Goal: Navigation & Orientation: Find specific page/section

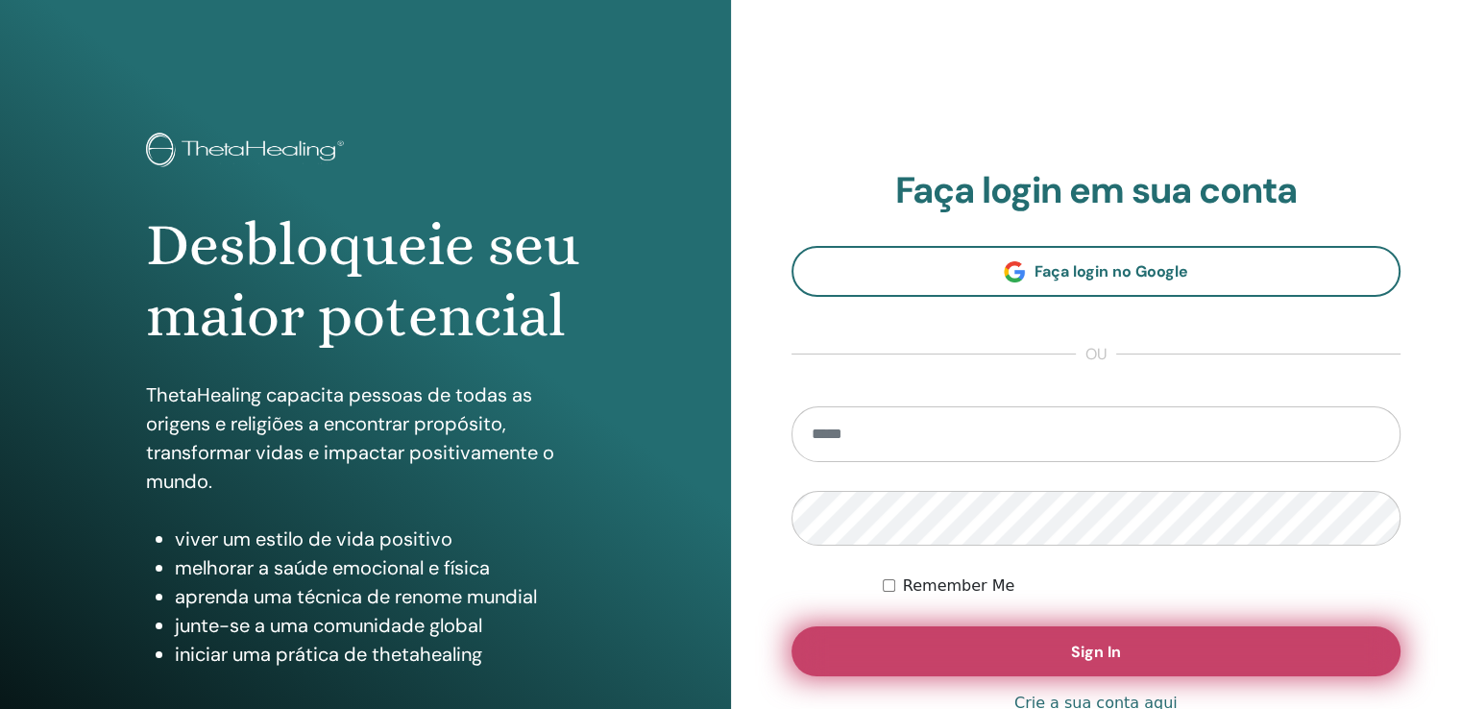
type input "**********"
click at [933, 627] on button "Sign In" at bounding box center [1097, 651] width 610 height 50
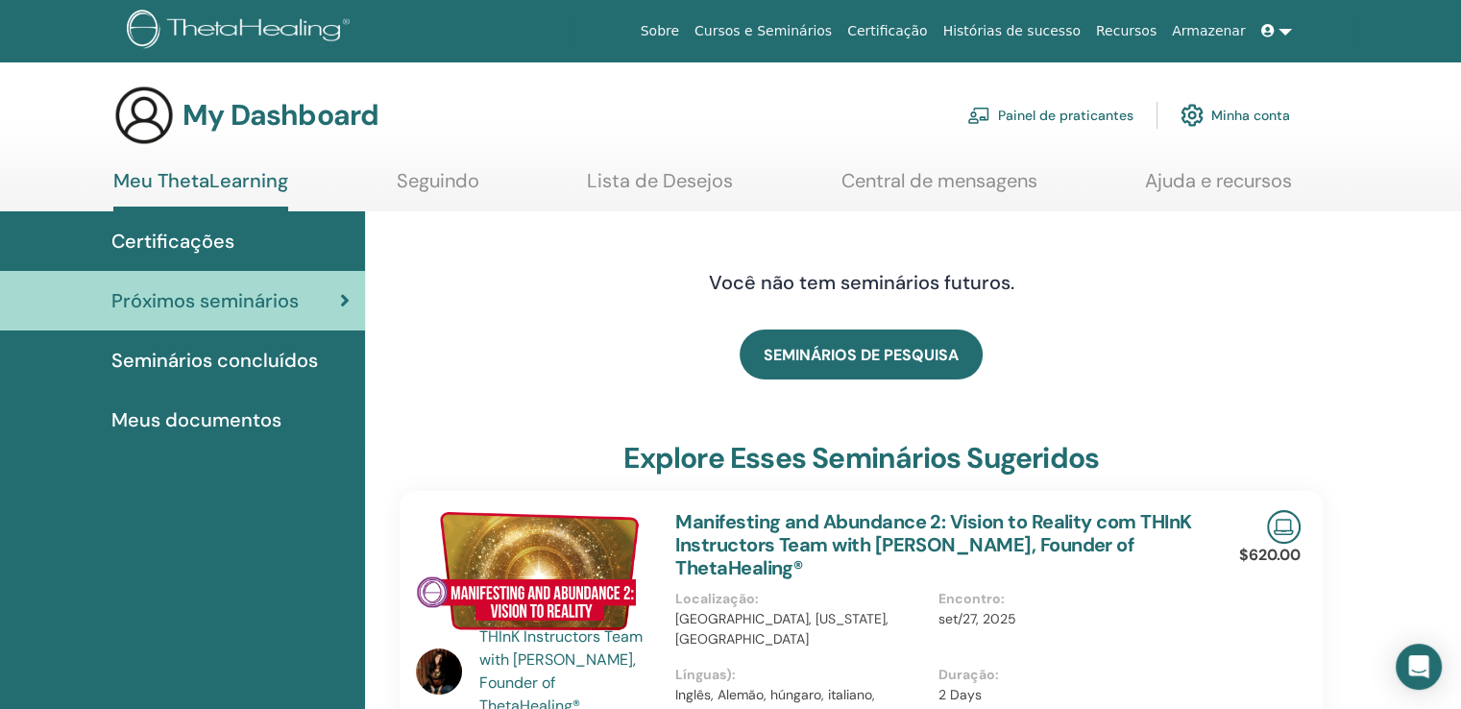
click at [221, 240] on span "Certificações" at bounding box center [172, 241] width 123 height 29
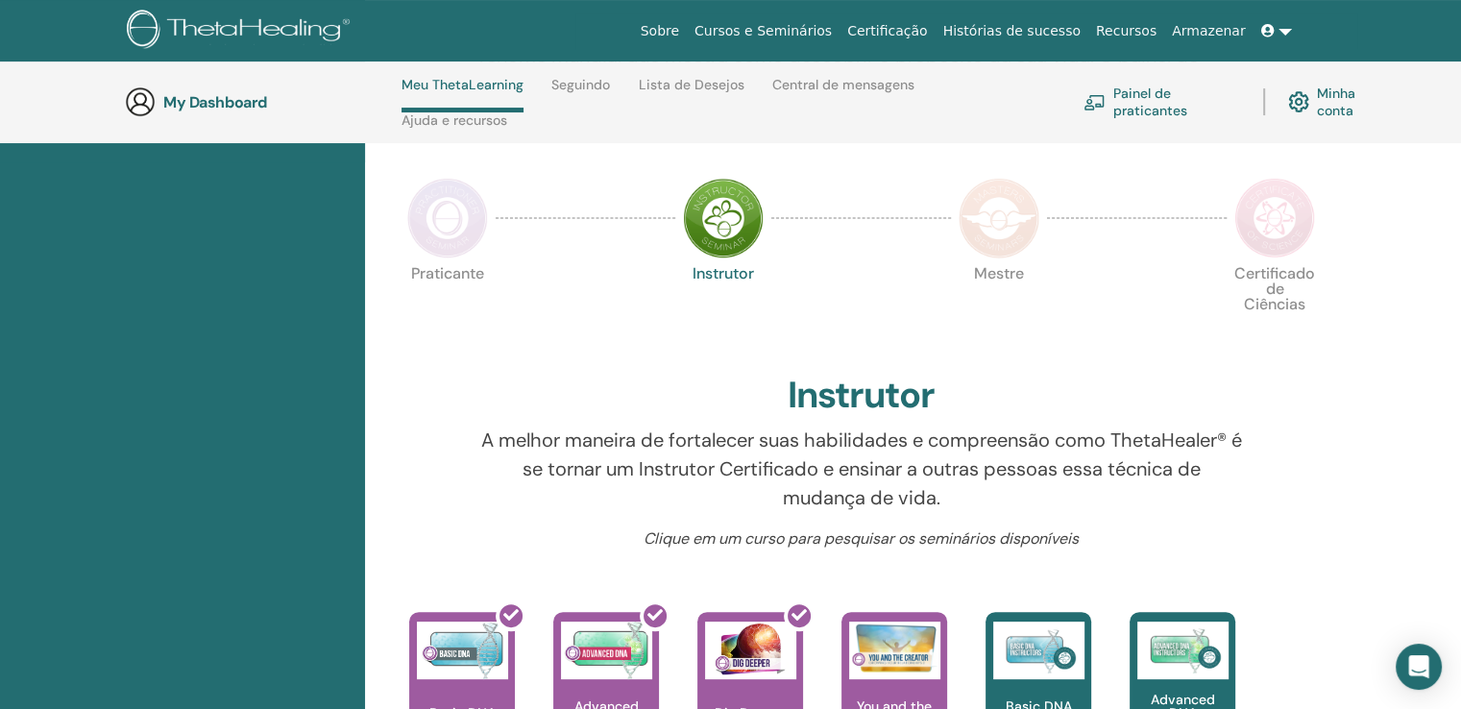
scroll to position [657, 0]
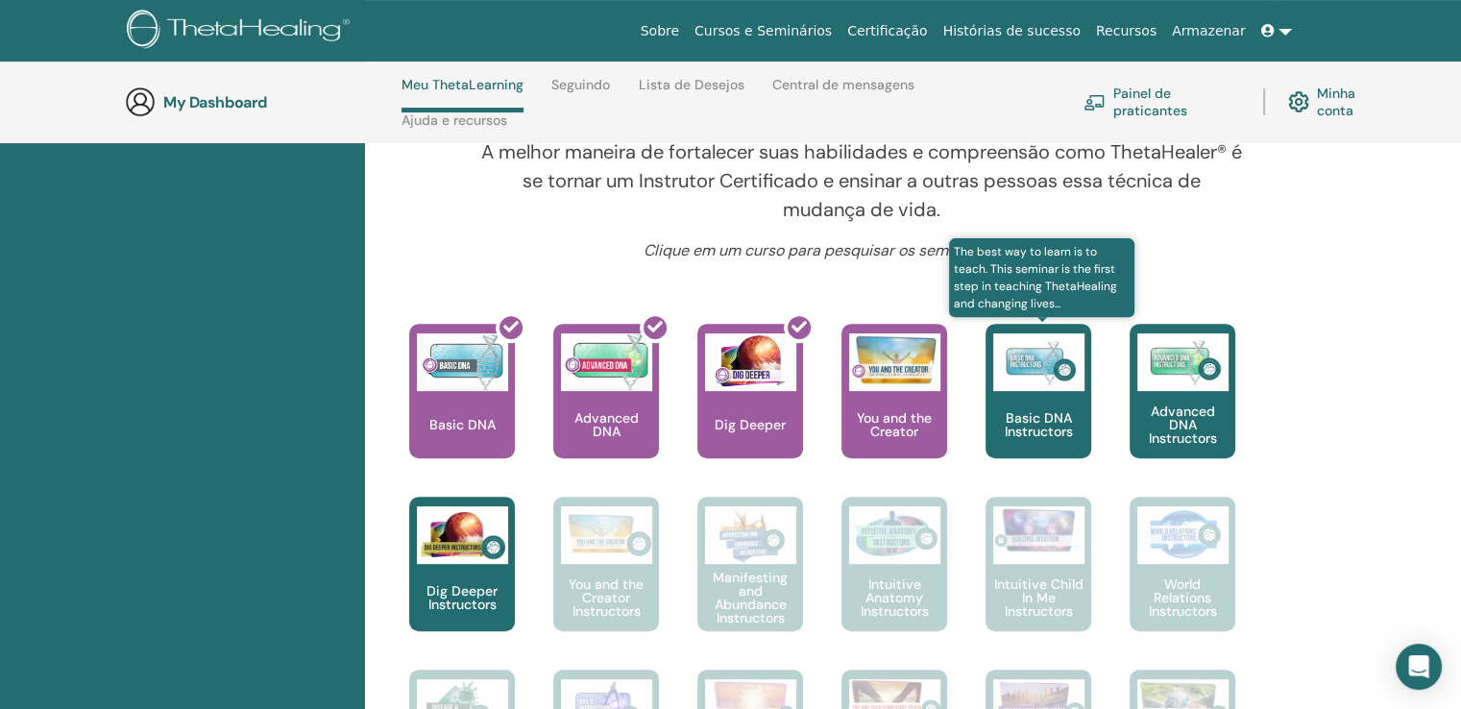
click at [1035, 391] on img at bounding box center [1038, 362] width 91 height 58
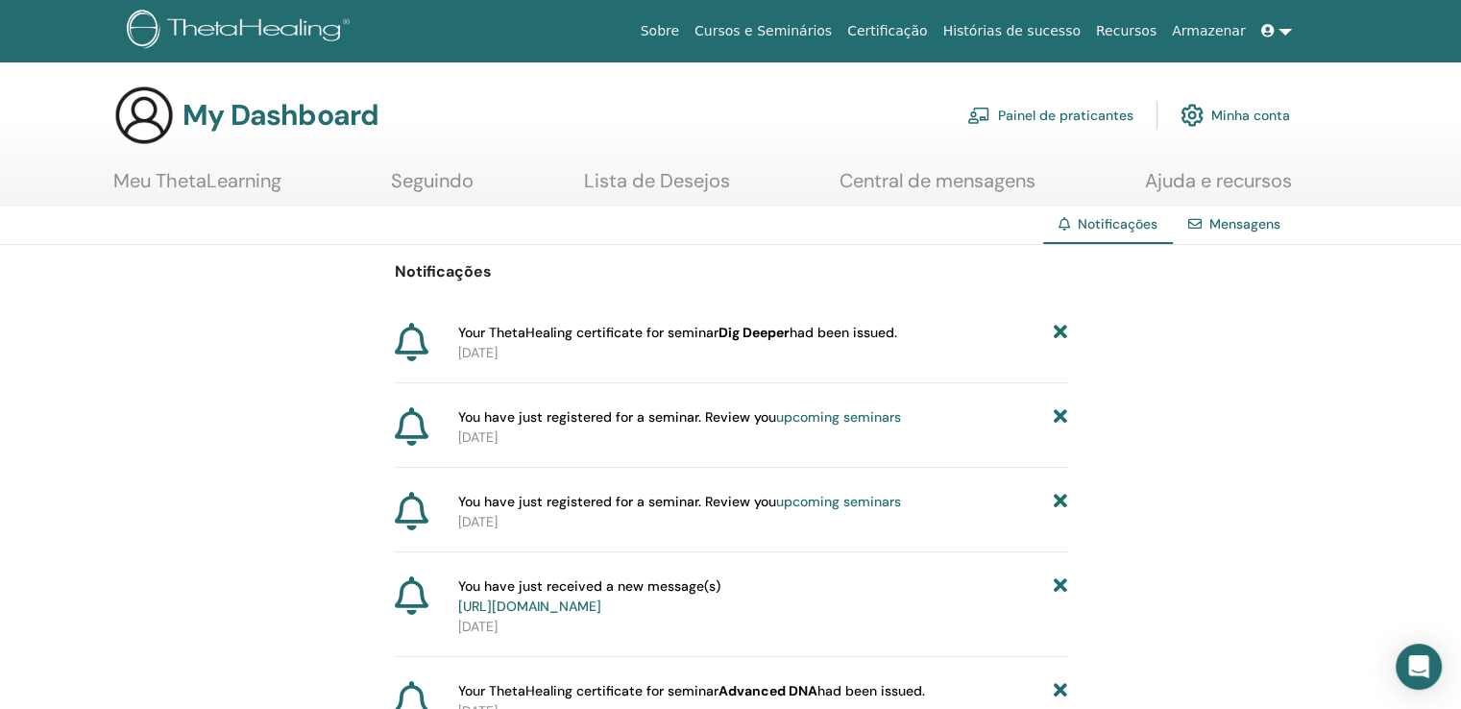
click at [692, 331] on span "Your ThetaHealing certificate for seminar Dig Deeper had been issued." at bounding box center [677, 333] width 439 height 20
click at [624, 185] on link "Lista de Desejos" at bounding box center [657, 187] width 146 height 37
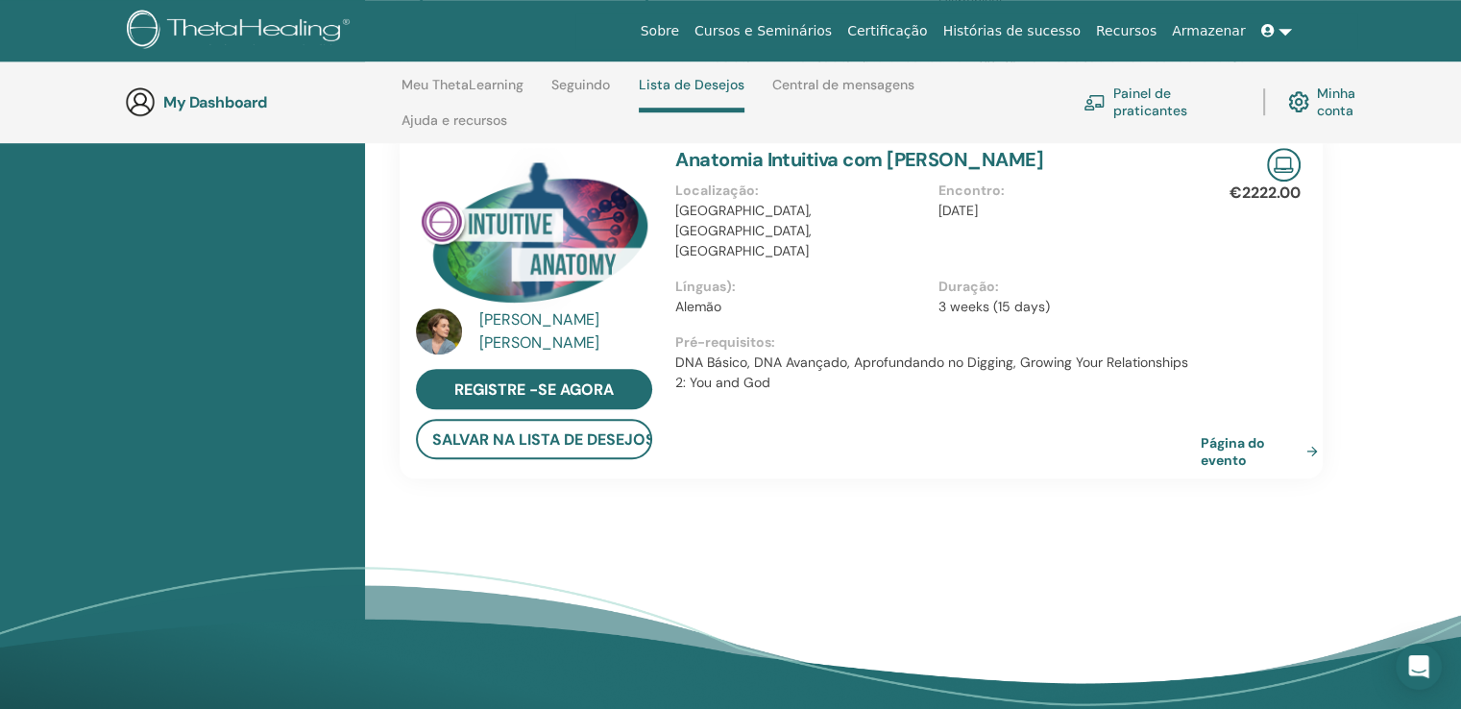
scroll to position [1234, 0]
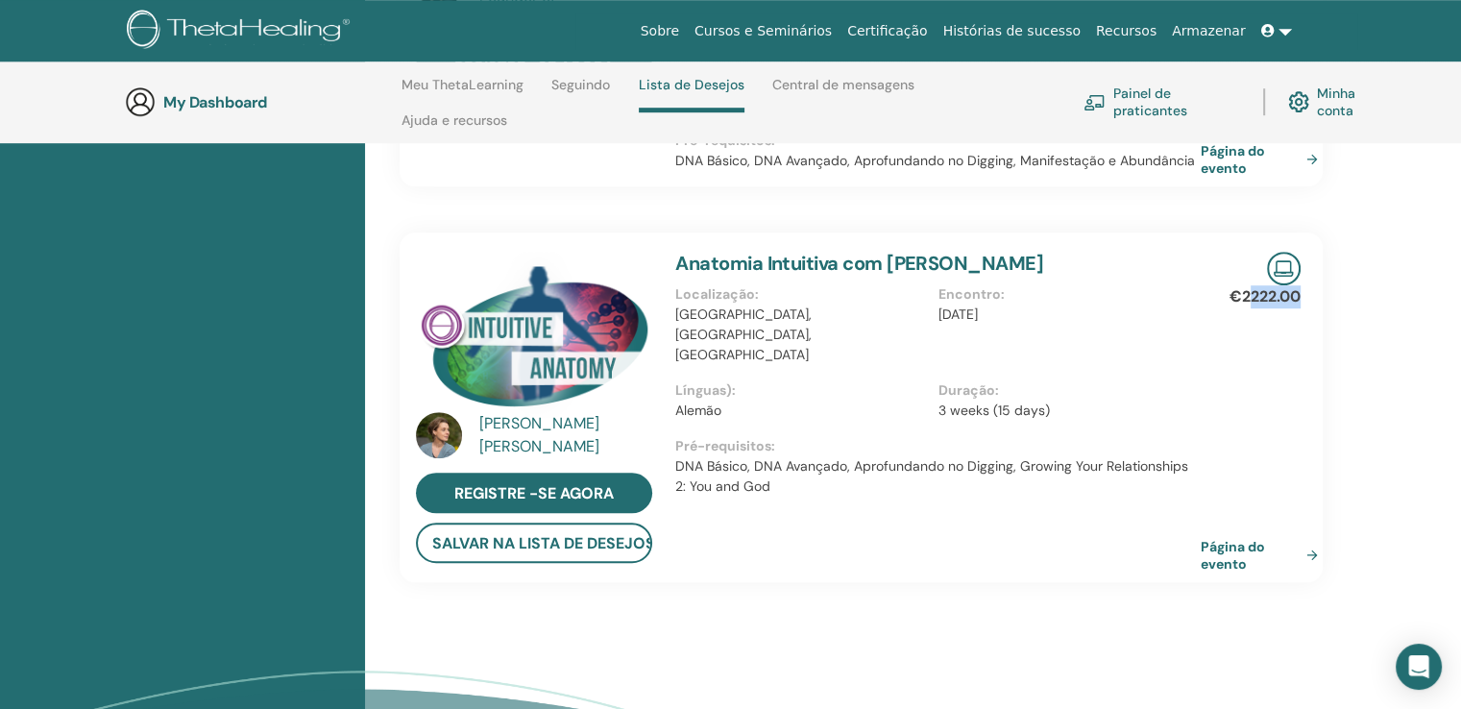
drag, startPoint x: 1245, startPoint y: 289, endPoint x: 1299, endPoint y: 291, distance: 53.8
click at [1299, 291] on p "€2222.00" at bounding box center [1265, 296] width 71 height 23
click at [1282, 312] on div "€2222.00" at bounding box center [1277, 304] width 48 height 38
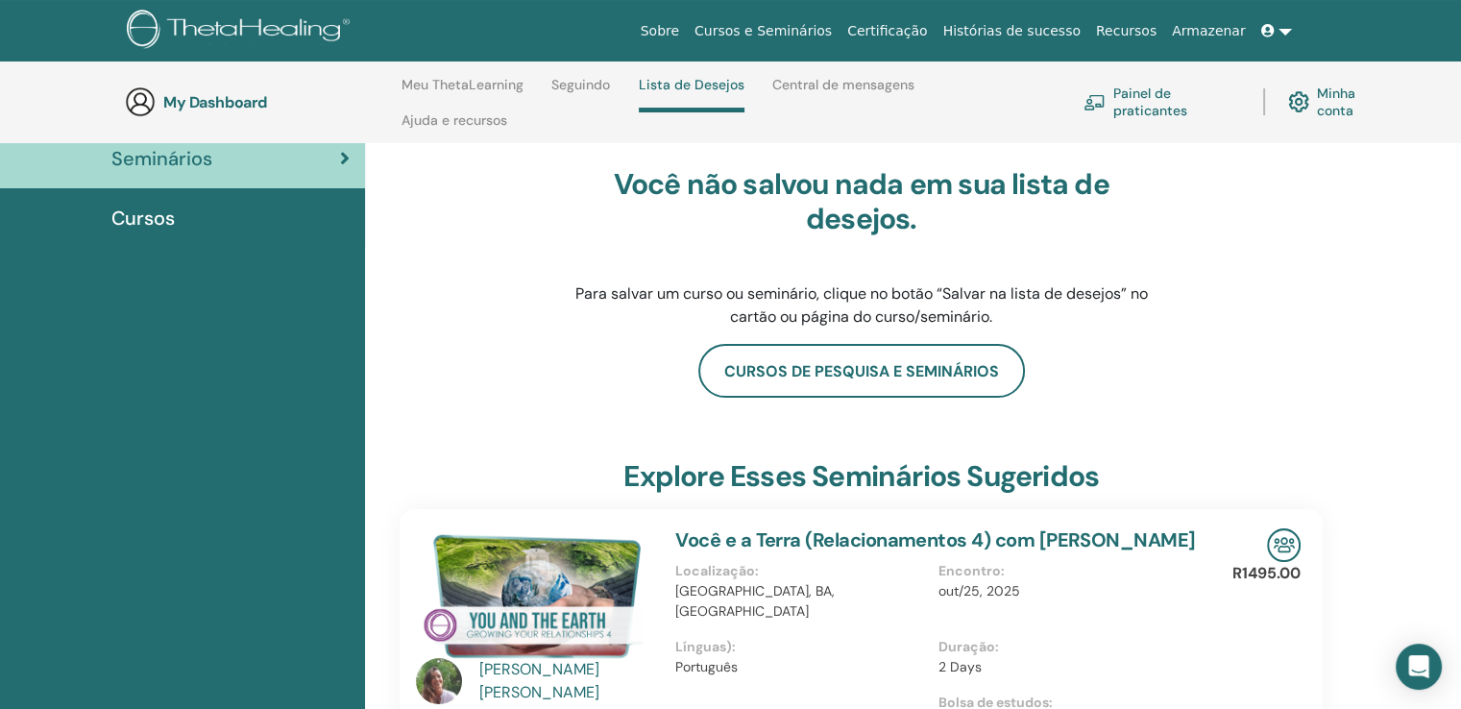
scroll to position [0, 0]
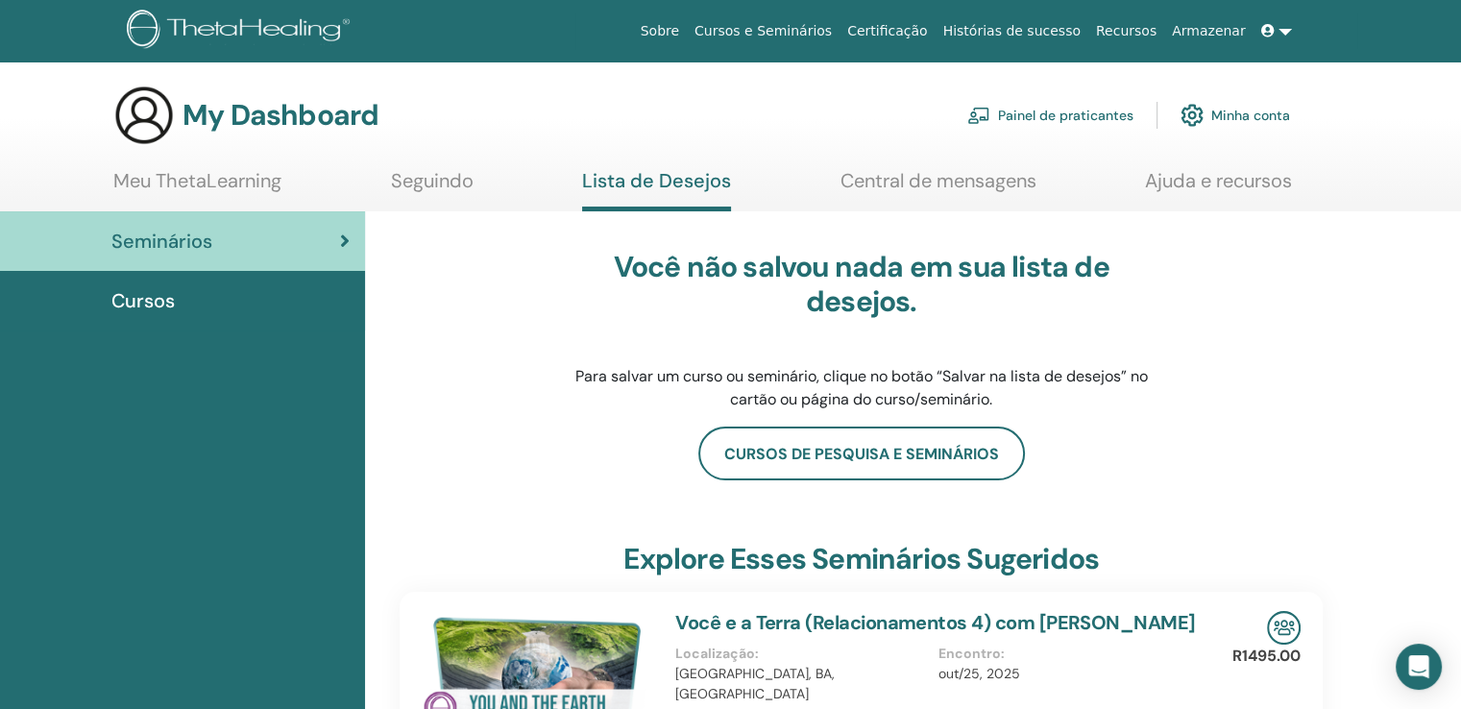
click at [210, 169] on link "Meu ThetaLearning" at bounding box center [197, 187] width 168 height 37
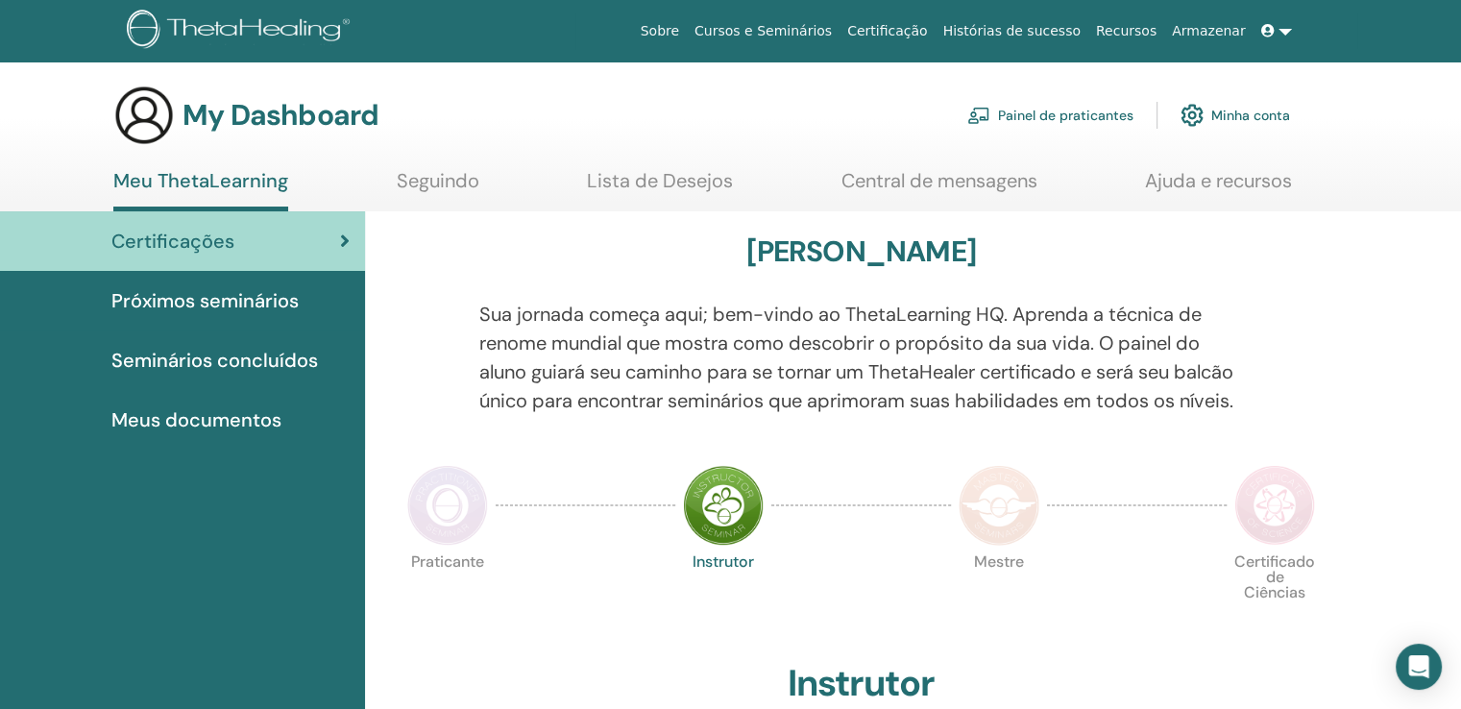
click at [270, 286] on span "Próximos seminários" at bounding box center [204, 300] width 187 height 29
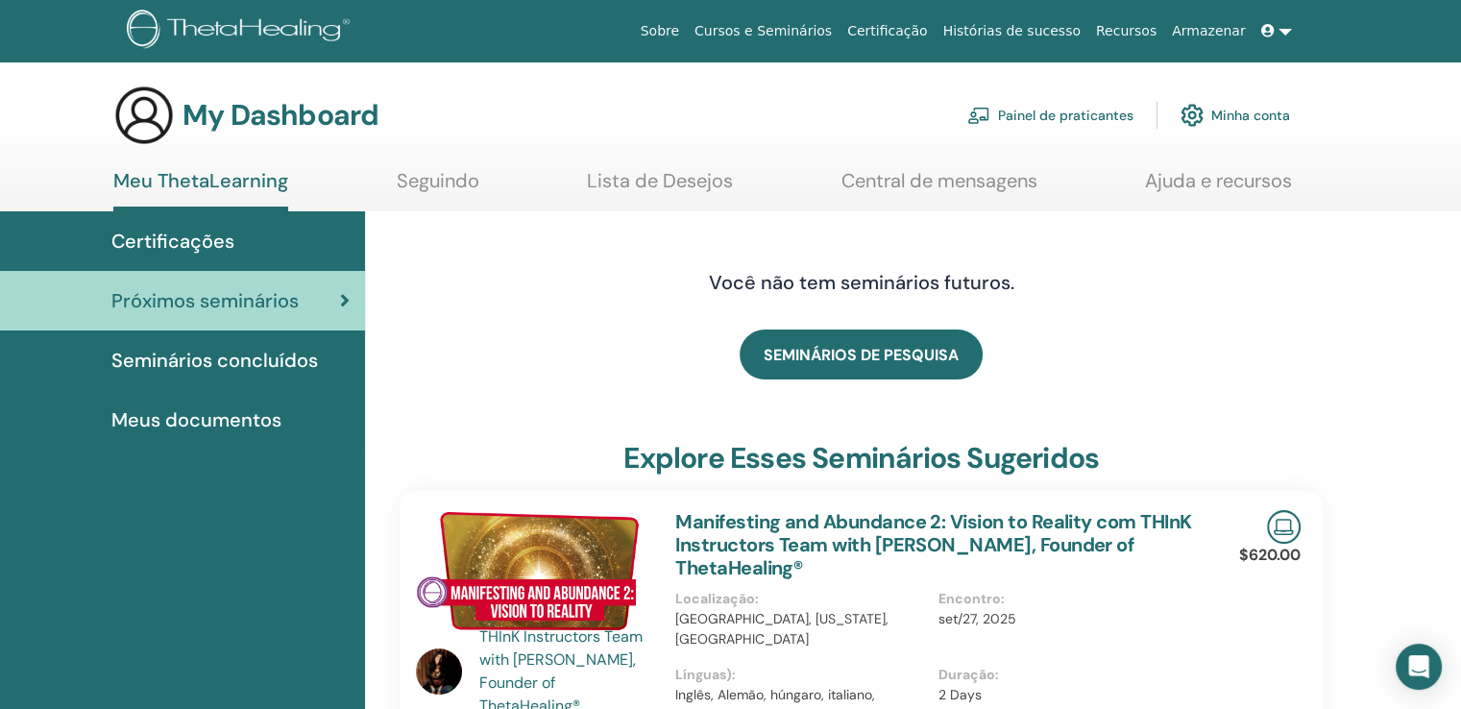
click at [256, 347] on span "Seminários concluídos" at bounding box center [214, 360] width 207 height 29
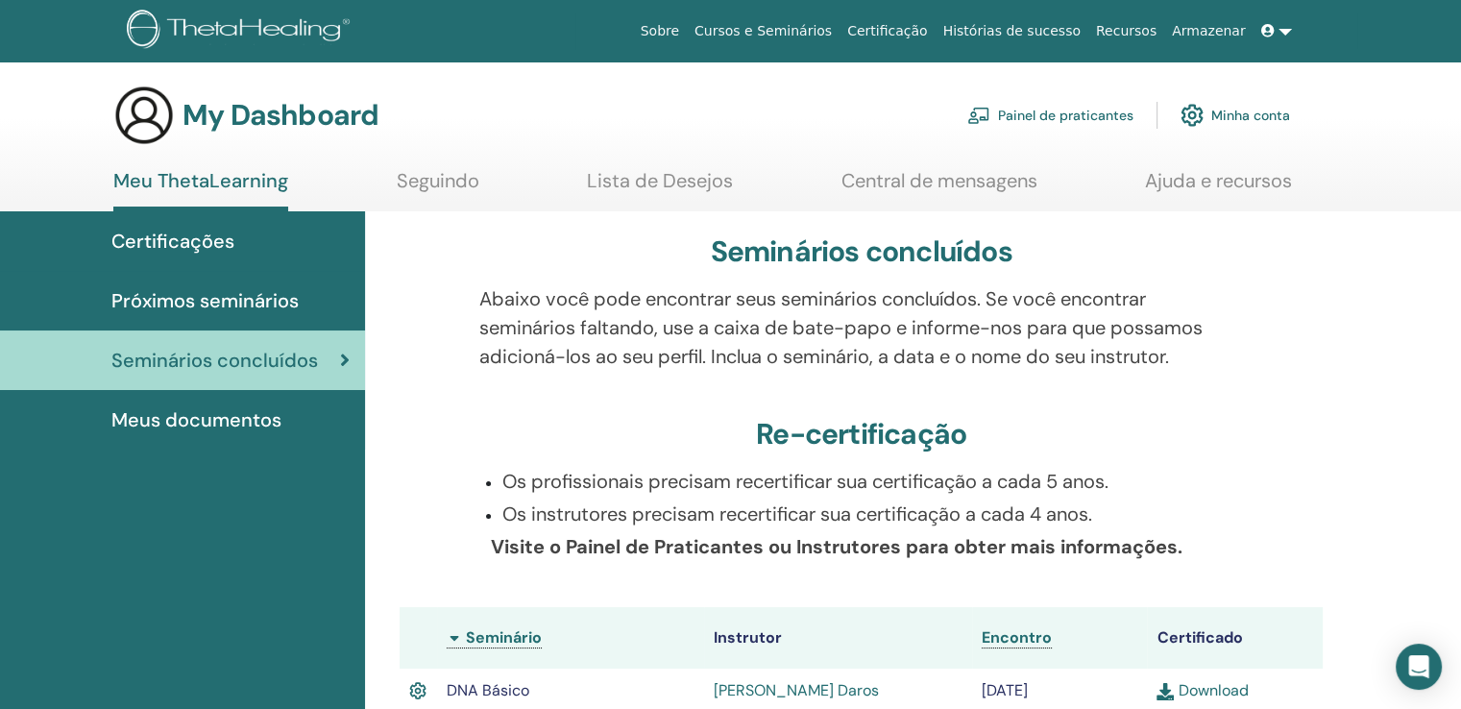
click at [211, 411] on span "Meus documentos" at bounding box center [196, 419] width 170 height 29
